Goal: Information Seeking & Learning: Learn about a topic

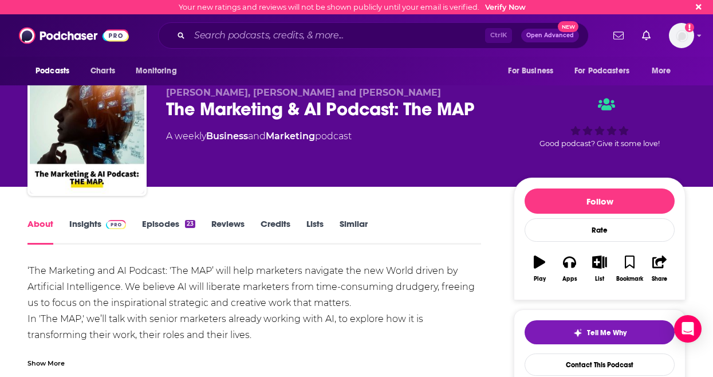
click at [358, 108] on div "The Marketing & AI Podcast: The MAP" at bounding box center [330, 109] width 329 height 22
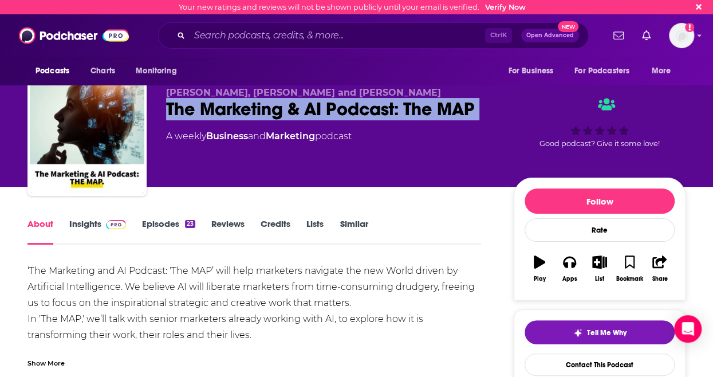
click at [358, 108] on div "The Marketing & AI Podcast: The MAP" at bounding box center [330, 109] width 329 height 22
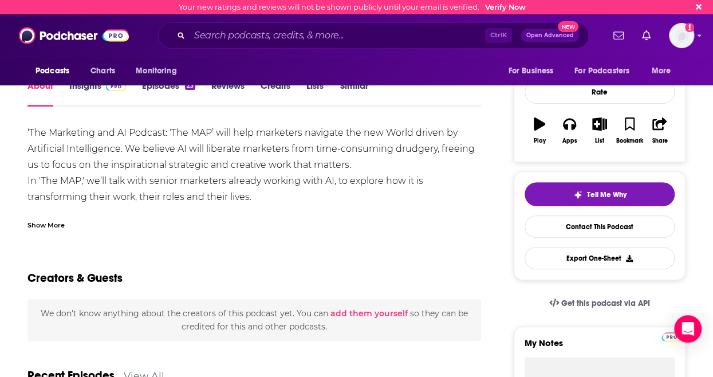
scroll to position [139, 0]
click at [54, 223] on div "Show More" at bounding box center [46, 223] width 37 height 11
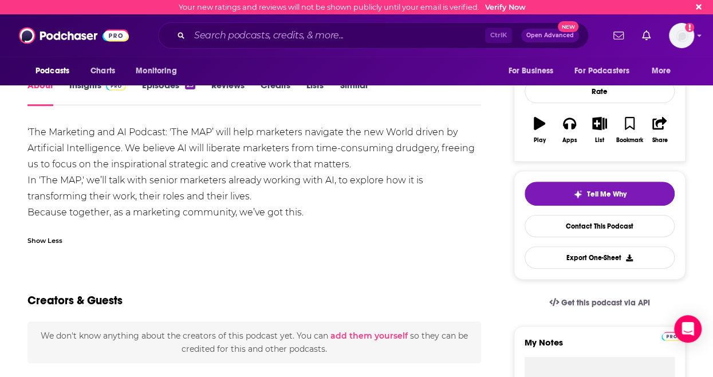
scroll to position [44, 0]
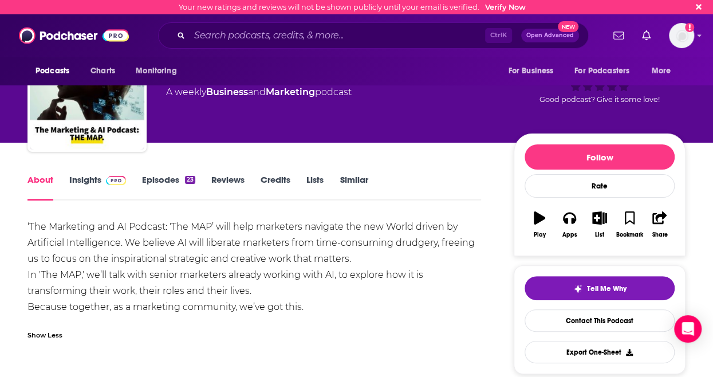
click at [103, 180] on span at bounding box center [113, 179] width 25 height 11
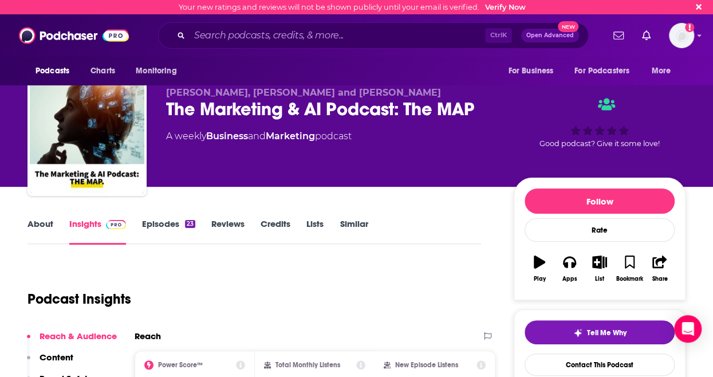
click at [172, 237] on link "Episodes 23" at bounding box center [168, 231] width 53 height 26
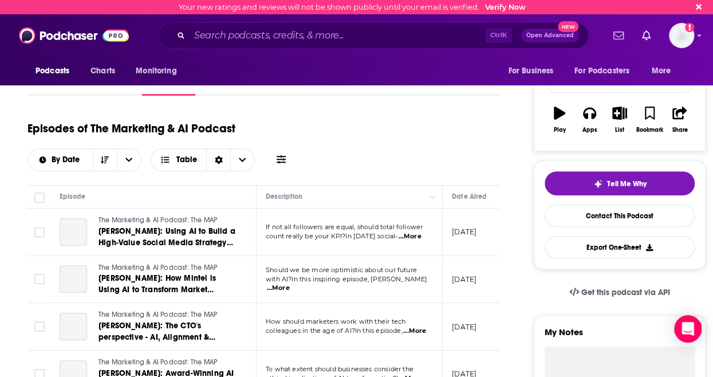
scroll to position [148, 0]
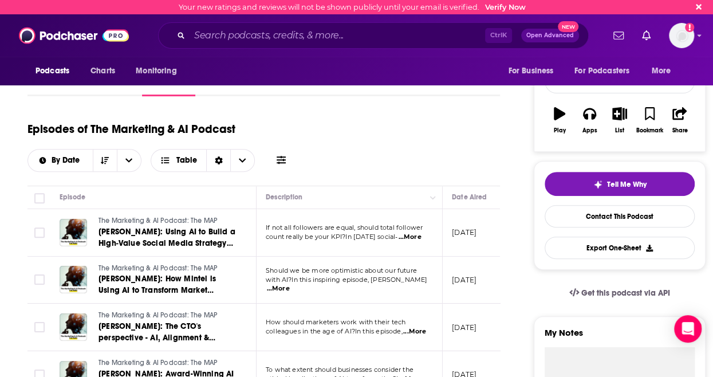
click at [413, 233] on span "...More" at bounding box center [409, 237] width 23 height 9
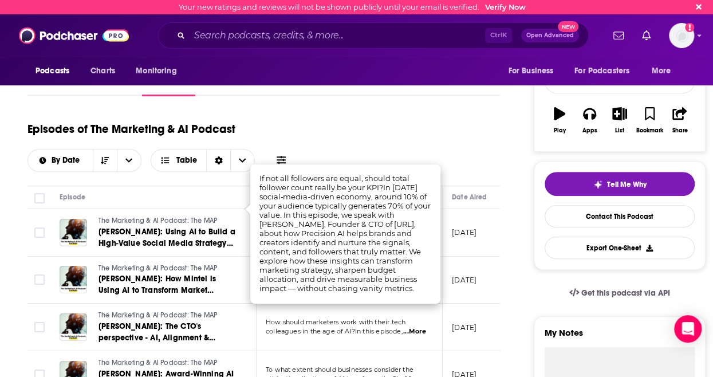
click at [447, 257] on td "[DATE]" at bounding box center [480, 281] width 74 height 48
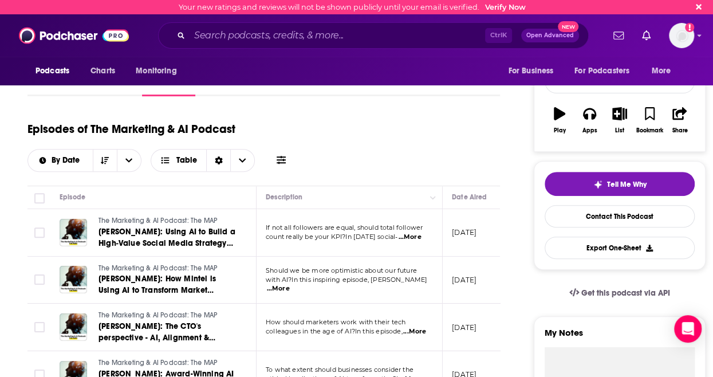
click at [290, 284] on span "...More" at bounding box center [278, 288] width 23 height 9
click at [448, 265] on td "[DATE]" at bounding box center [480, 281] width 74 height 48
click at [415, 327] on span "...More" at bounding box center [414, 331] width 23 height 9
click at [473, 320] on td "[DATE]" at bounding box center [480, 328] width 74 height 48
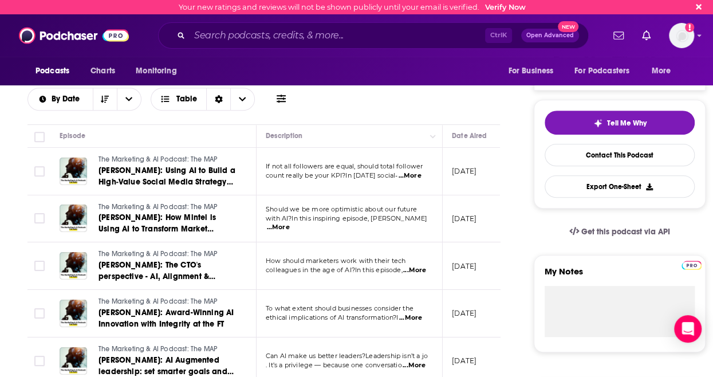
click at [413, 313] on span "...More" at bounding box center [410, 317] width 23 height 9
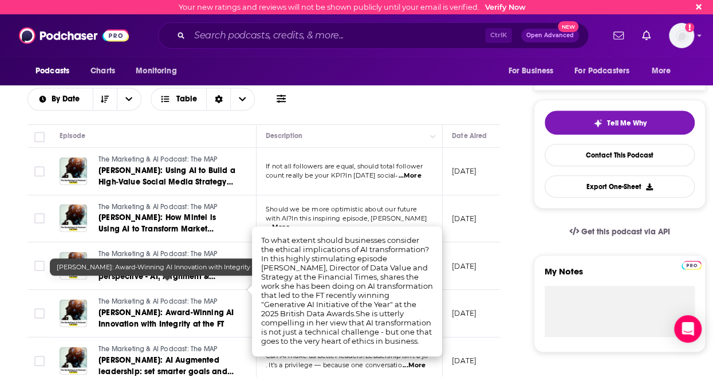
scroll to position [288, 0]
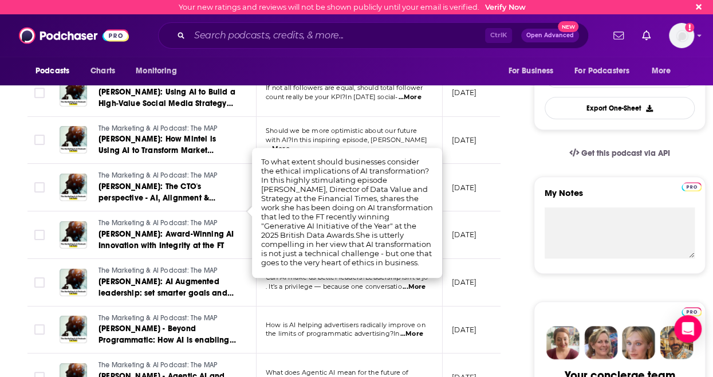
click at [234, 272] on td "The Marketing & AI Podcast: The MAP [PERSON_NAME]: AI Augmented leadership: set…" at bounding box center [153, 283] width 206 height 48
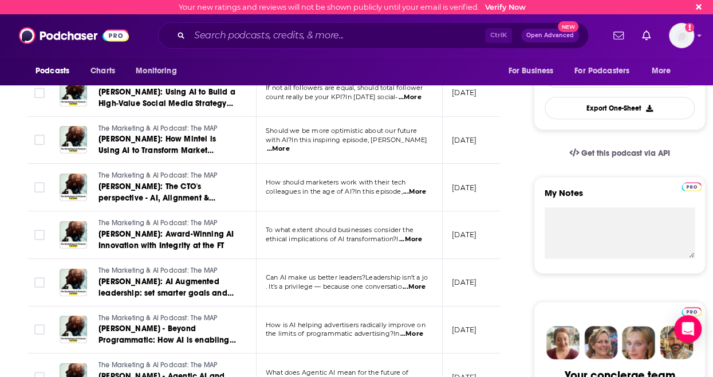
click at [417, 282] on span "...More" at bounding box center [414, 286] width 23 height 9
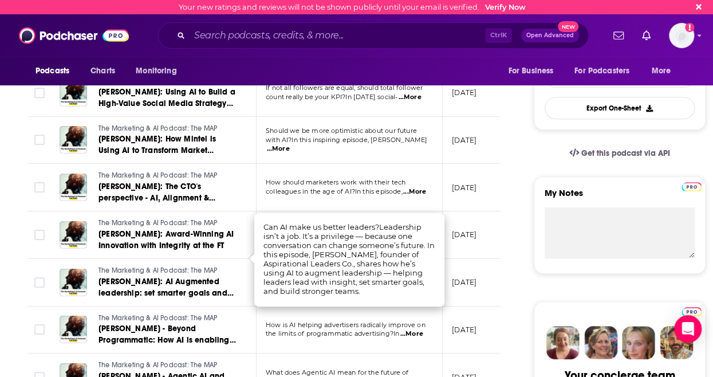
click at [454, 276] on td "[DATE]" at bounding box center [480, 283] width 74 height 48
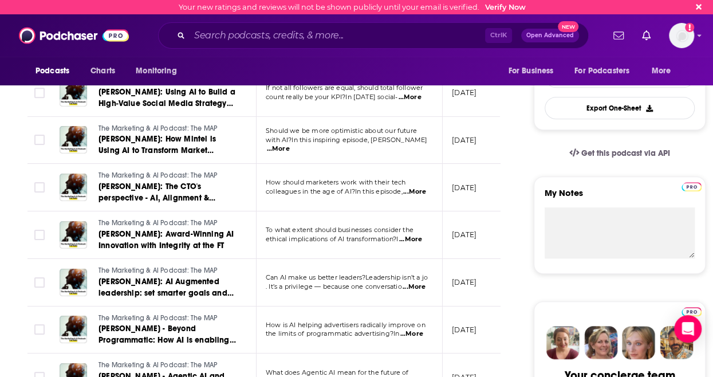
scroll to position [335, 0]
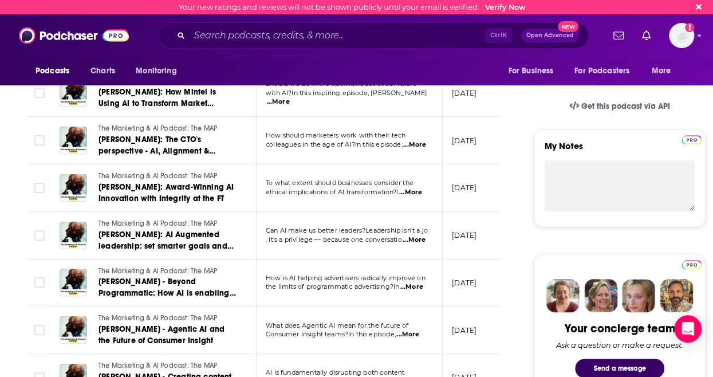
click at [412, 282] on span "...More" at bounding box center [411, 286] width 23 height 9
click at [451, 260] on td "[DATE]" at bounding box center [480, 284] width 74 height 48
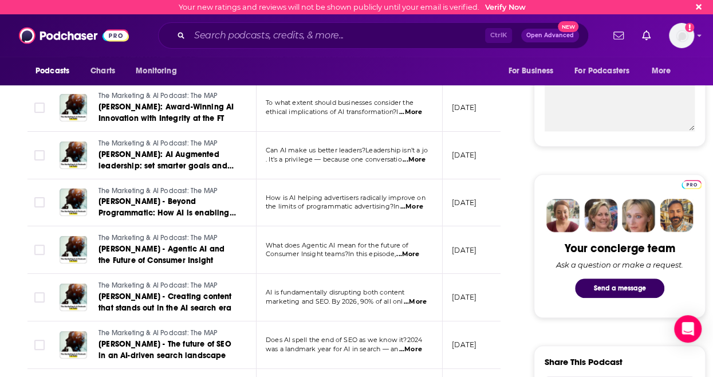
click at [410, 250] on span "...More" at bounding box center [407, 254] width 23 height 9
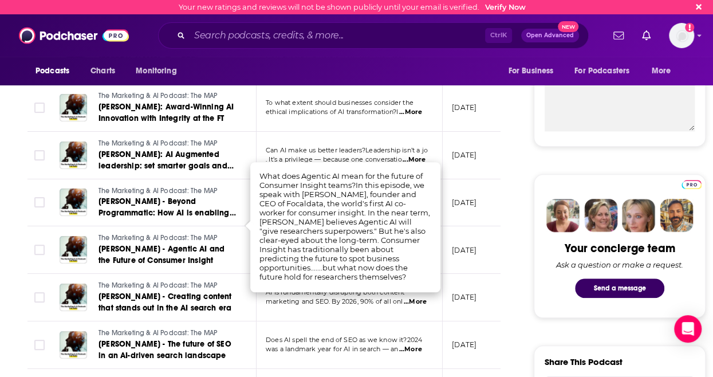
click at [462, 274] on td "[DATE]" at bounding box center [480, 298] width 74 height 48
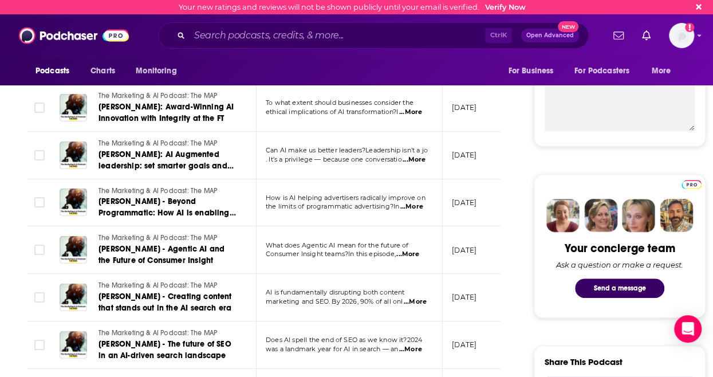
click at [423, 297] on span "...More" at bounding box center [415, 301] width 23 height 9
click at [454, 276] on td "[DATE]" at bounding box center [480, 298] width 74 height 48
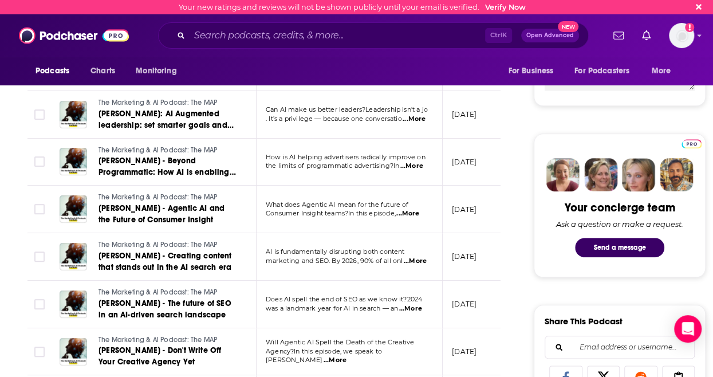
click at [410, 304] on span "...More" at bounding box center [410, 308] width 23 height 9
click at [454, 281] on td "[DATE]" at bounding box center [480, 305] width 74 height 48
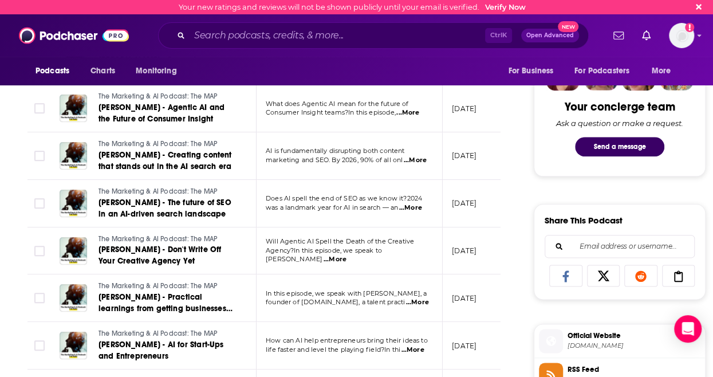
click at [347, 255] on span "...More" at bounding box center [335, 259] width 23 height 9
click at [447, 227] on td "[DATE]" at bounding box center [480, 251] width 74 height 48
click at [418, 298] on span "...More" at bounding box center [417, 302] width 23 height 9
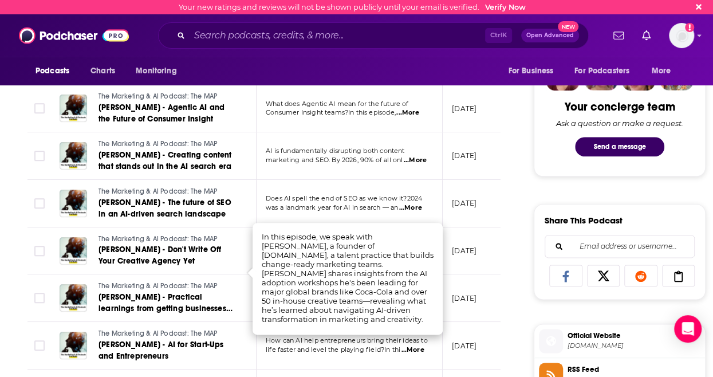
click at [461, 293] on p "[DATE]" at bounding box center [464, 298] width 25 height 10
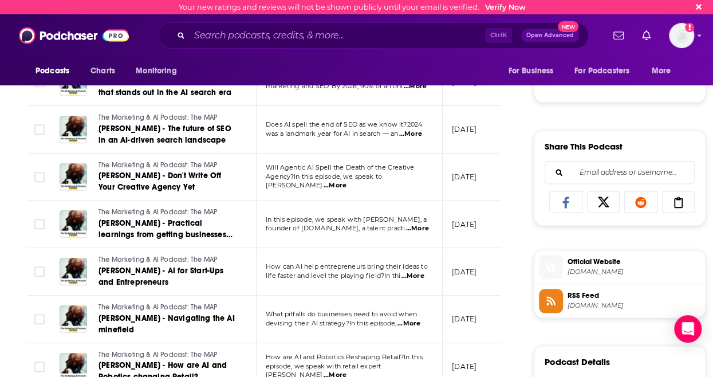
scroll to position [633, 0]
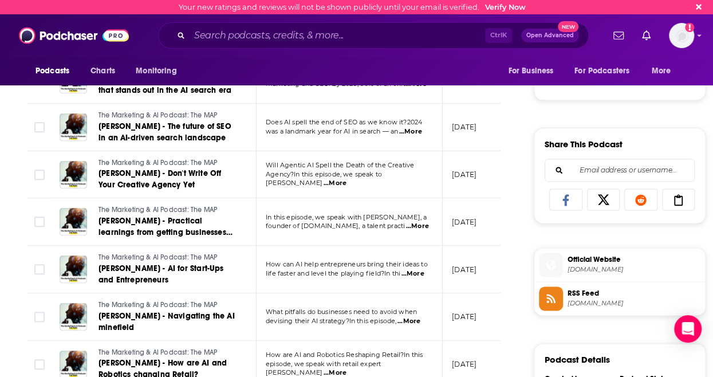
click at [414, 269] on span "...More" at bounding box center [412, 273] width 23 height 9
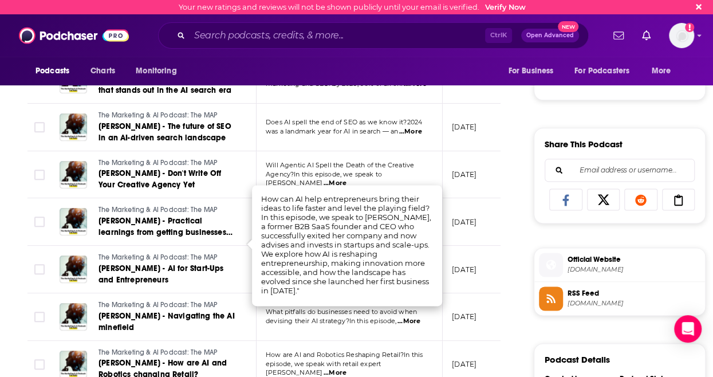
click at [458, 265] on p "[DATE]" at bounding box center [464, 270] width 25 height 10
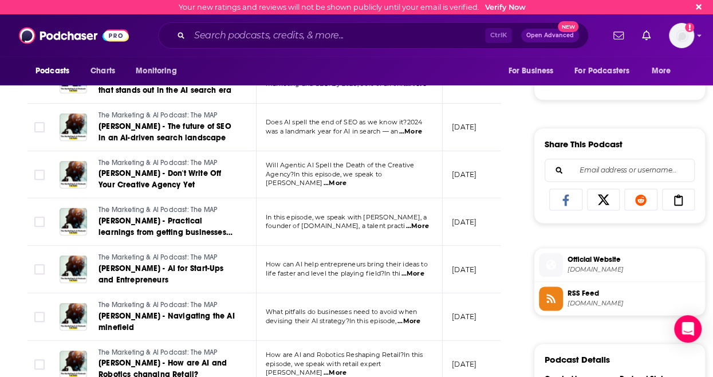
scroll to position [735, 0]
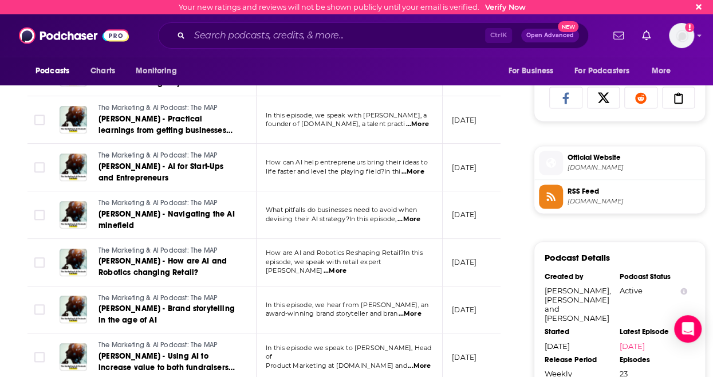
click at [347, 266] on span "...More" at bounding box center [335, 270] width 23 height 9
click at [464, 257] on p "[DATE]" at bounding box center [464, 262] width 25 height 10
click at [407, 301] on p "In this episode, we hear from [PERSON_NAME], an" at bounding box center [349, 305] width 167 height 9
click at [408, 309] on span "...More" at bounding box center [409, 313] width 23 height 9
click at [460, 305] on p "[DATE]" at bounding box center [464, 310] width 25 height 10
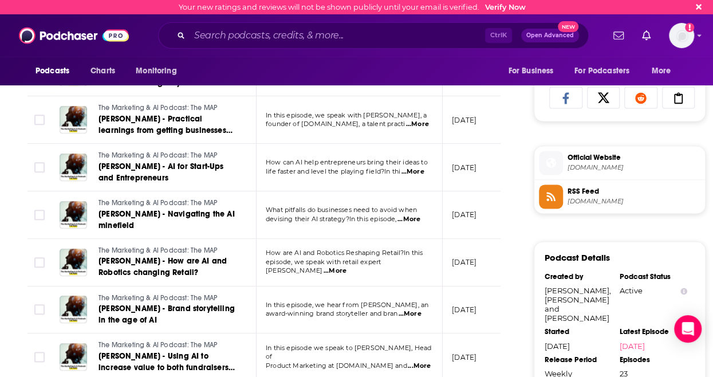
scroll to position [806, 0]
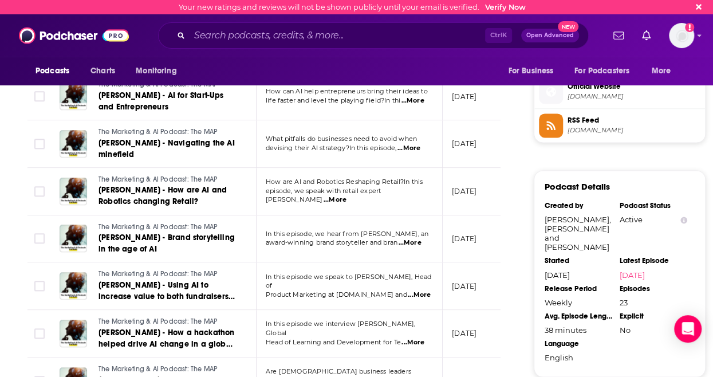
click at [417, 290] on span "...More" at bounding box center [419, 294] width 23 height 9
click at [459, 281] on p "[DATE]" at bounding box center [464, 286] width 25 height 10
click at [411, 338] on span "...More" at bounding box center [413, 342] width 23 height 9
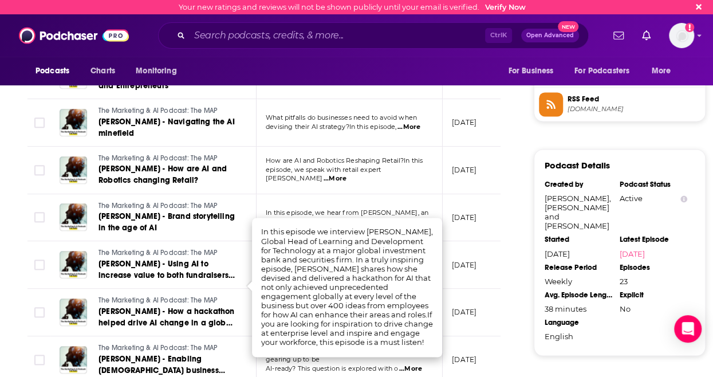
scroll to position [838, 0]
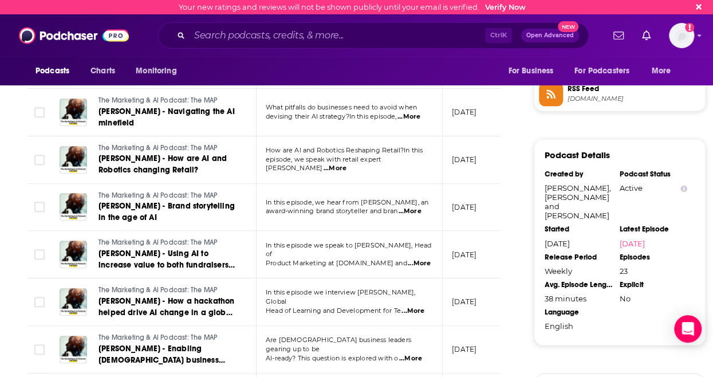
click at [459, 297] on p "[DATE]" at bounding box center [464, 302] width 25 height 10
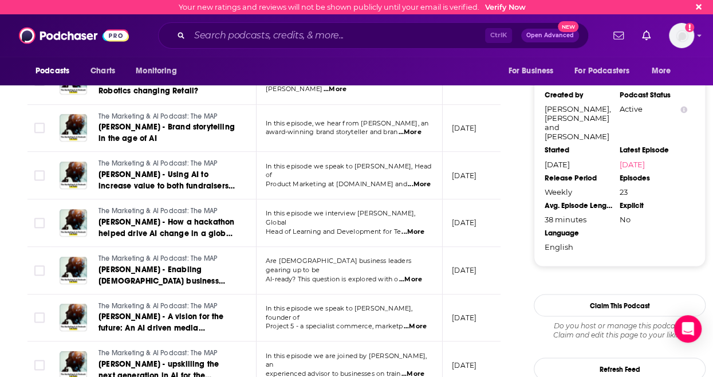
click at [414, 257] on p "Are [DEMOGRAPHIC_DATA] business leaders gearing up to be" at bounding box center [349, 266] width 167 height 18
click at [416, 275] on span "...More" at bounding box center [410, 279] width 23 height 9
click at [469, 265] on p "[DATE]" at bounding box center [464, 270] width 25 height 10
click at [410, 322] on span "...More" at bounding box center [415, 326] width 23 height 9
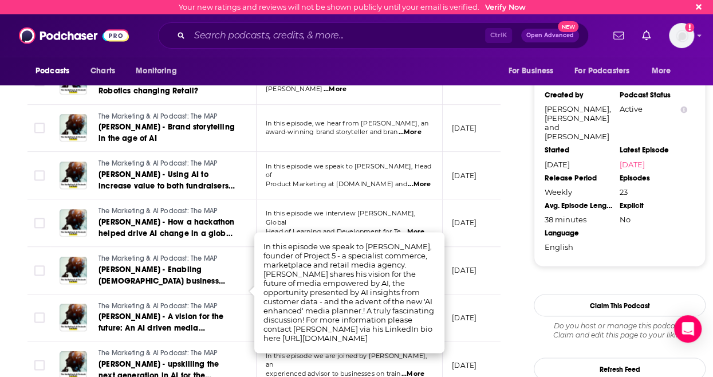
click at [454, 313] on p "[DATE]" at bounding box center [464, 318] width 25 height 10
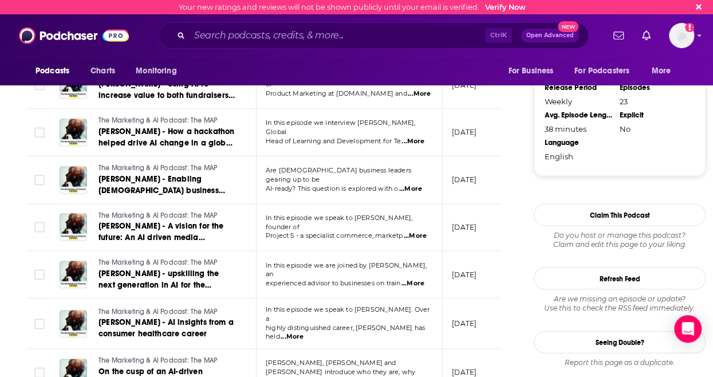
scroll to position [1030, 0]
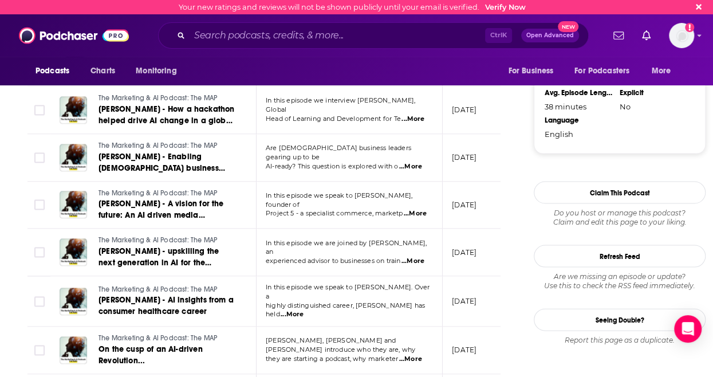
click at [413, 257] on span "...More" at bounding box center [413, 261] width 23 height 9
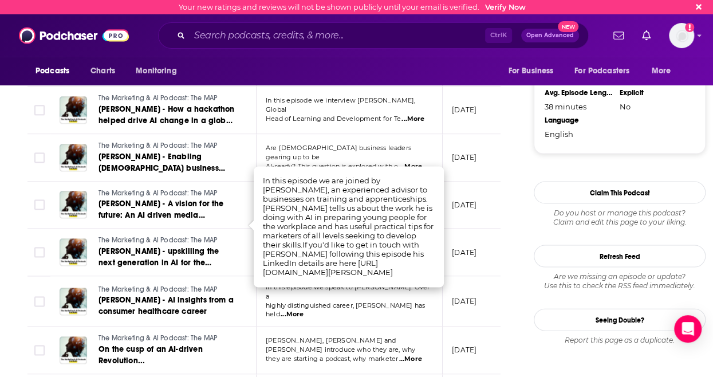
click at [470, 248] on p "[DATE]" at bounding box center [464, 253] width 25 height 10
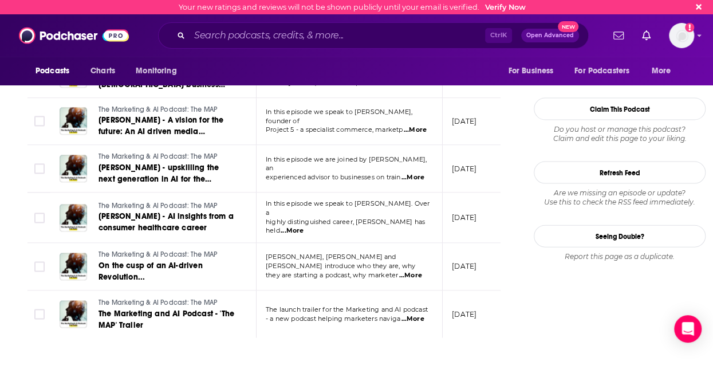
scroll to position [1113, 0]
click at [417, 194] on td "In this episode we speak to [PERSON_NAME]. Over a highly distinguished career, …" at bounding box center [350, 218] width 186 height 50
click at [304, 226] on span "...More" at bounding box center [292, 230] width 23 height 9
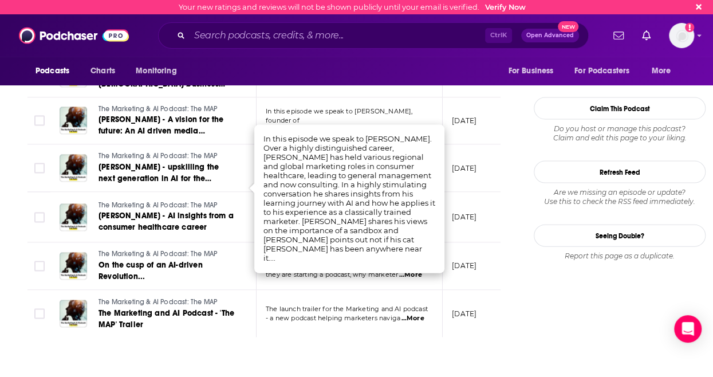
click at [457, 213] on p "[DATE]" at bounding box center [464, 218] width 25 height 10
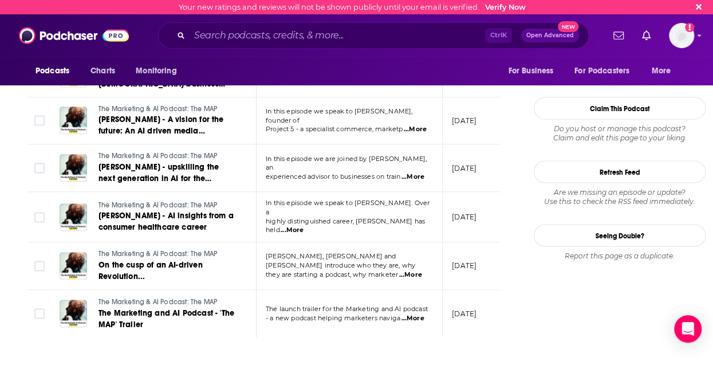
click at [417, 271] on span "...More" at bounding box center [410, 275] width 23 height 9
click at [476, 261] on p "[DATE]" at bounding box center [464, 266] width 25 height 10
click at [410, 314] on span "...More" at bounding box center [412, 318] width 23 height 9
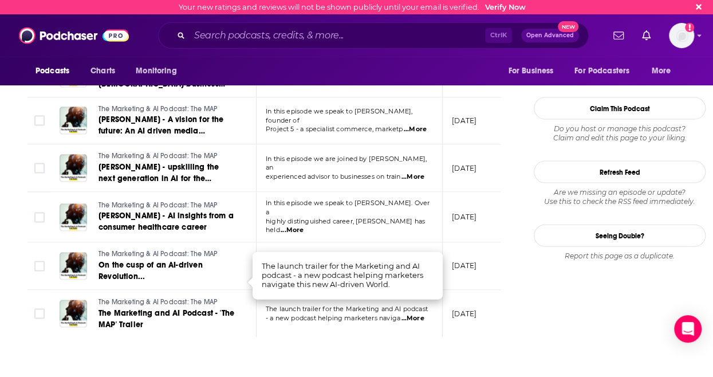
click at [478, 290] on td "[DATE]" at bounding box center [480, 313] width 74 height 47
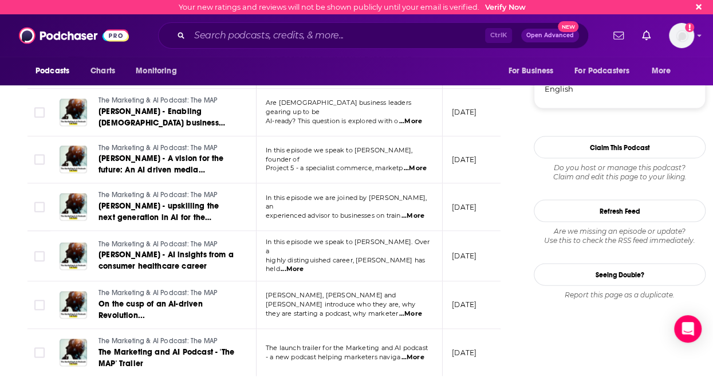
scroll to position [921, 0]
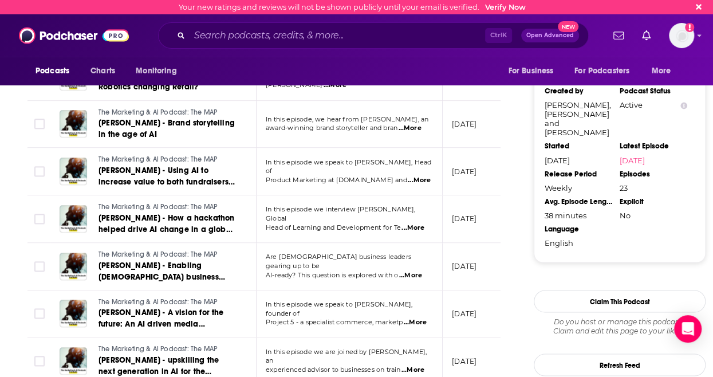
click at [408, 223] on span "...More" at bounding box center [413, 227] width 23 height 9
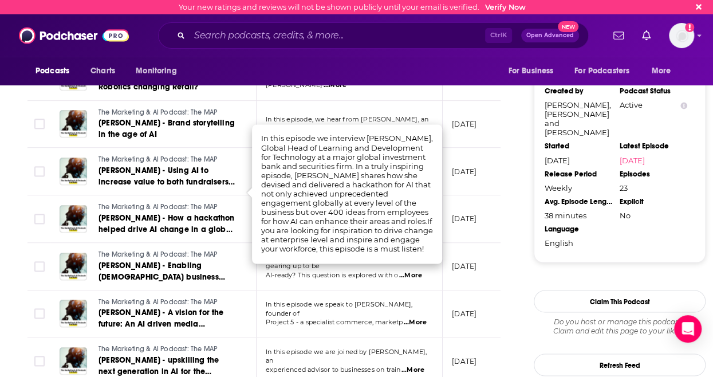
click at [455, 199] on td "[DATE]" at bounding box center [480, 219] width 74 height 48
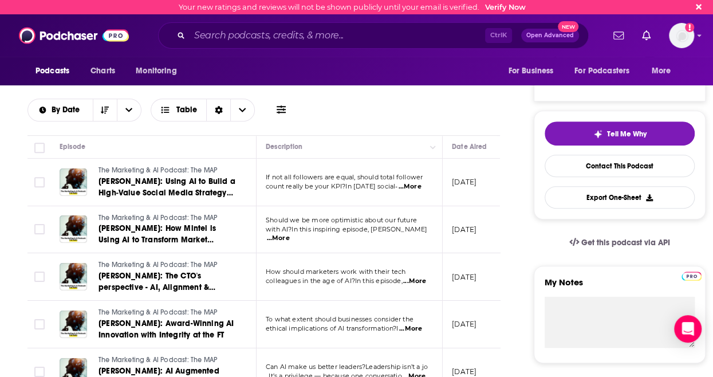
scroll to position [163, 0]
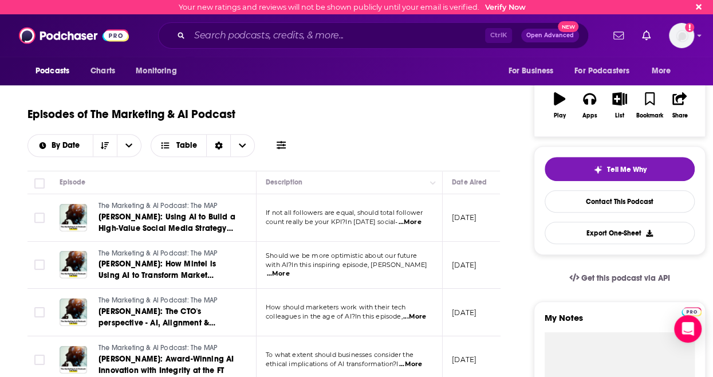
click at [417, 218] on span "...More" at bounding box center [409, 222] width 23 height 9
click at [459, 207] on td "[DATE]" at bounding box center [480, 218] width 74 height 48
click at [290, 269] on span "...More" at bounding box center [278, 273] width 23 height 9
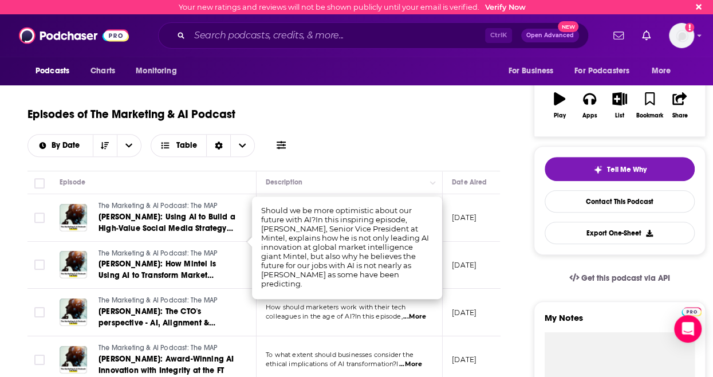
click at [316, 297] on td "How should marketers work with their tech colleagues in the age of AI?In this e…" at bounding box center [350, 313] width 186 height 48
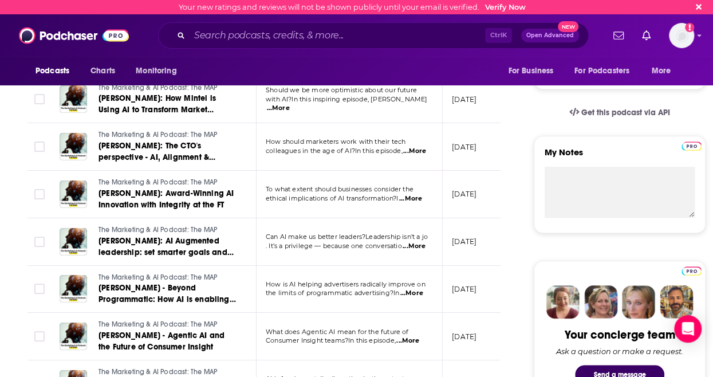
scroll to position [329, 0]
click at [423, 222] on td "Can AI make us better leaders?Leadership isn’t a jo . It’s a privilege — becaus…" at bounding box center [350, 242] width 186 height 48
click at [417, 241] on span "...More" at bounding box center [414, 245] width 23 height 9
drag, startPoint x: 475, startPoint y: 209, endPoint x: 441, endPoint y: 225, distance: 37.7
click at [441, 225] on tr "The Marketing & AI Podcast: The MAP [PERSON_NAME]: AI Augmented leadership: set…" at bounding box center [427, 242] width 798 height 48
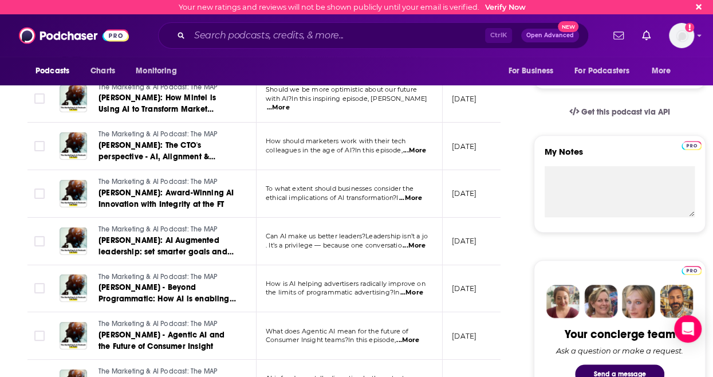
click at [412, 288] on span "...More" at bounding box center [411, 292] width 23 height 9
click at [472, 265] on td "[DATE]" at bounding box center [480, 289] width 74 height 48
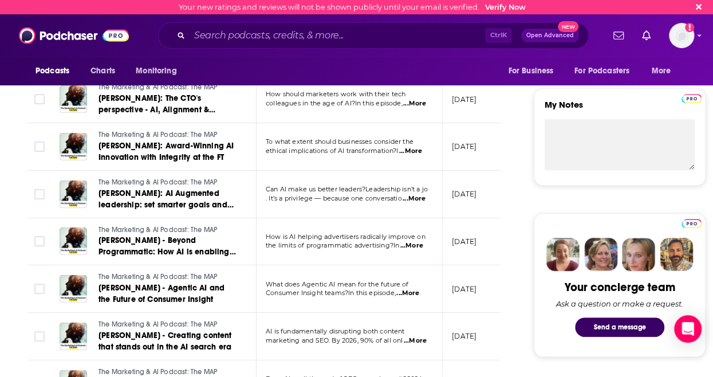
click at [409, 289] on span "...More" at bounding box center [407, 293] width 23 height 9
